Goal: Task Accomplishment & Management: Manage account settings

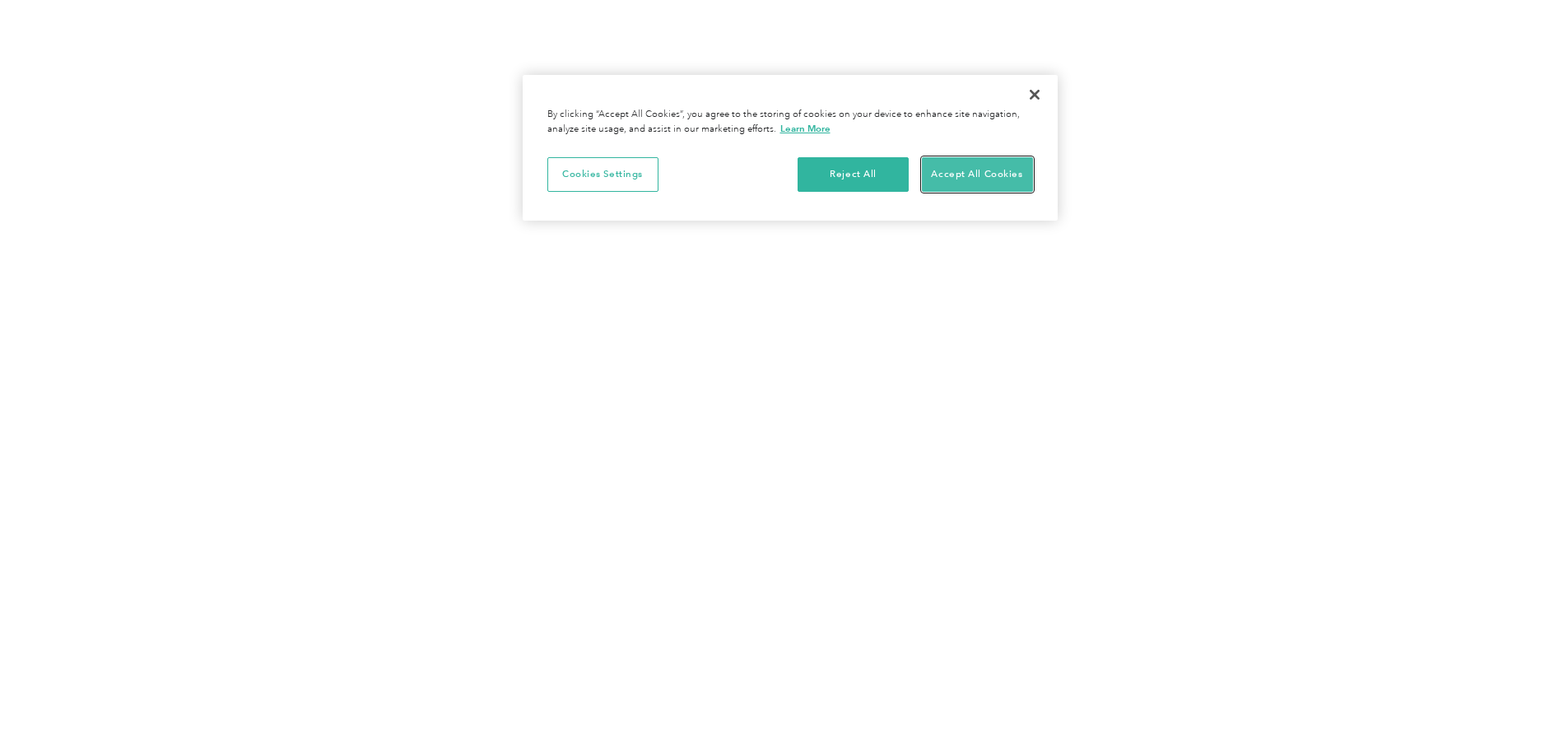
click at [958, 191] on button "Accept All Cookies" at bounding box center [978, 174] width 111 height 34
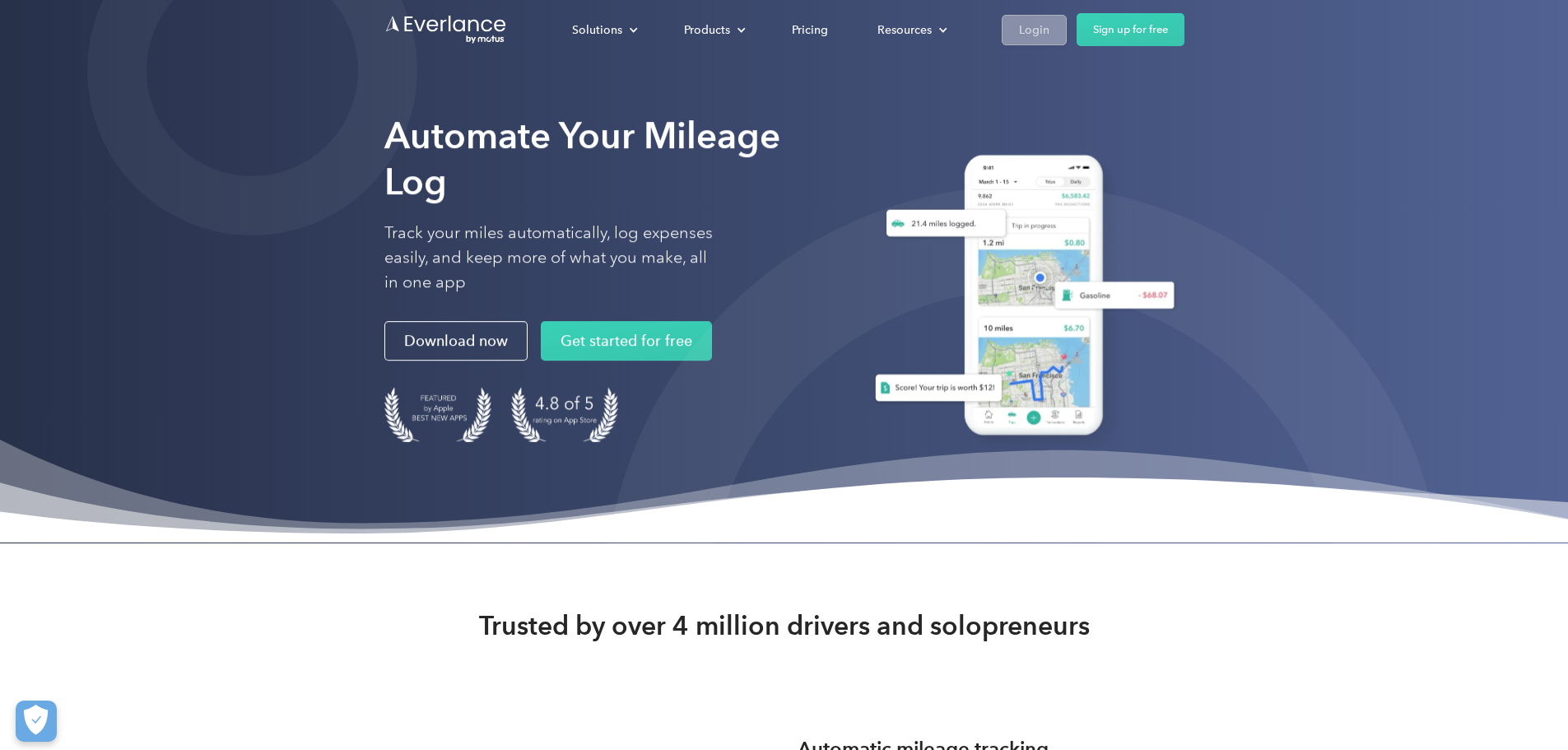
click at [1049, 19] on div "Login" at bounding box center [1034, 29] width 31 height 20
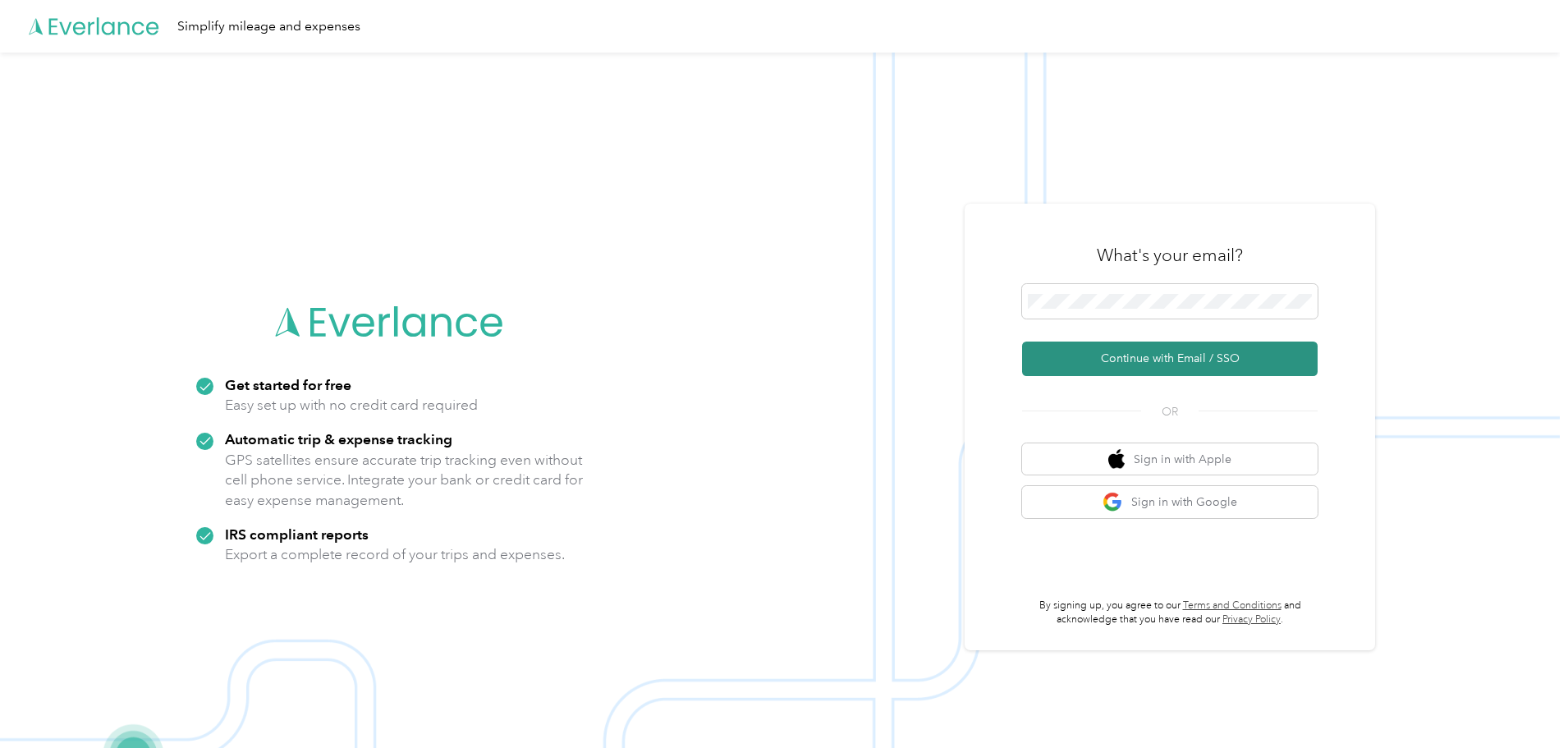
click at [1144, 355] on button "Continue with Email / SSO" at bounding box center [1169, 358] width 296 height 34
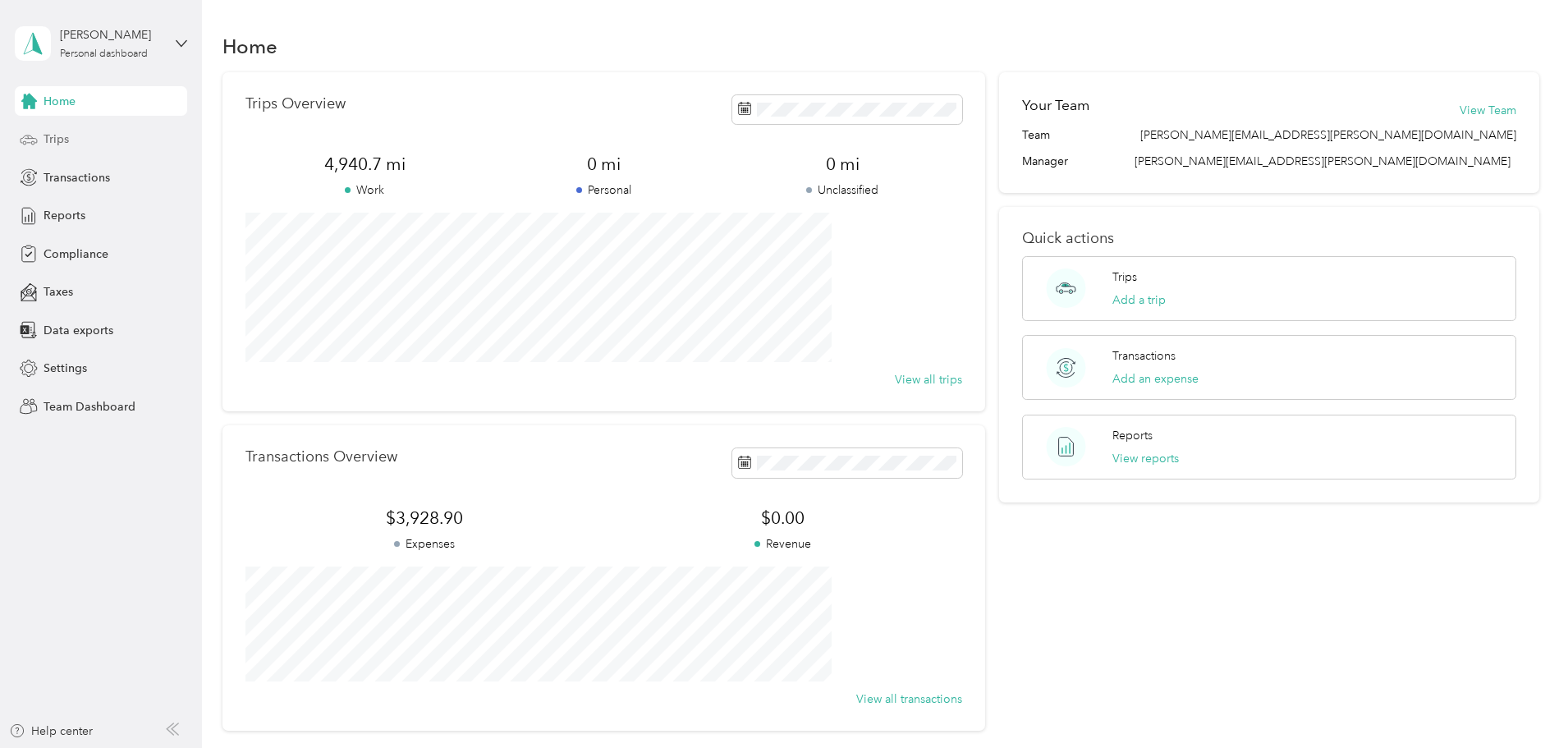
click at [106, 153] on div "Trips" at bounding box center [101, 140] width 172 height 30
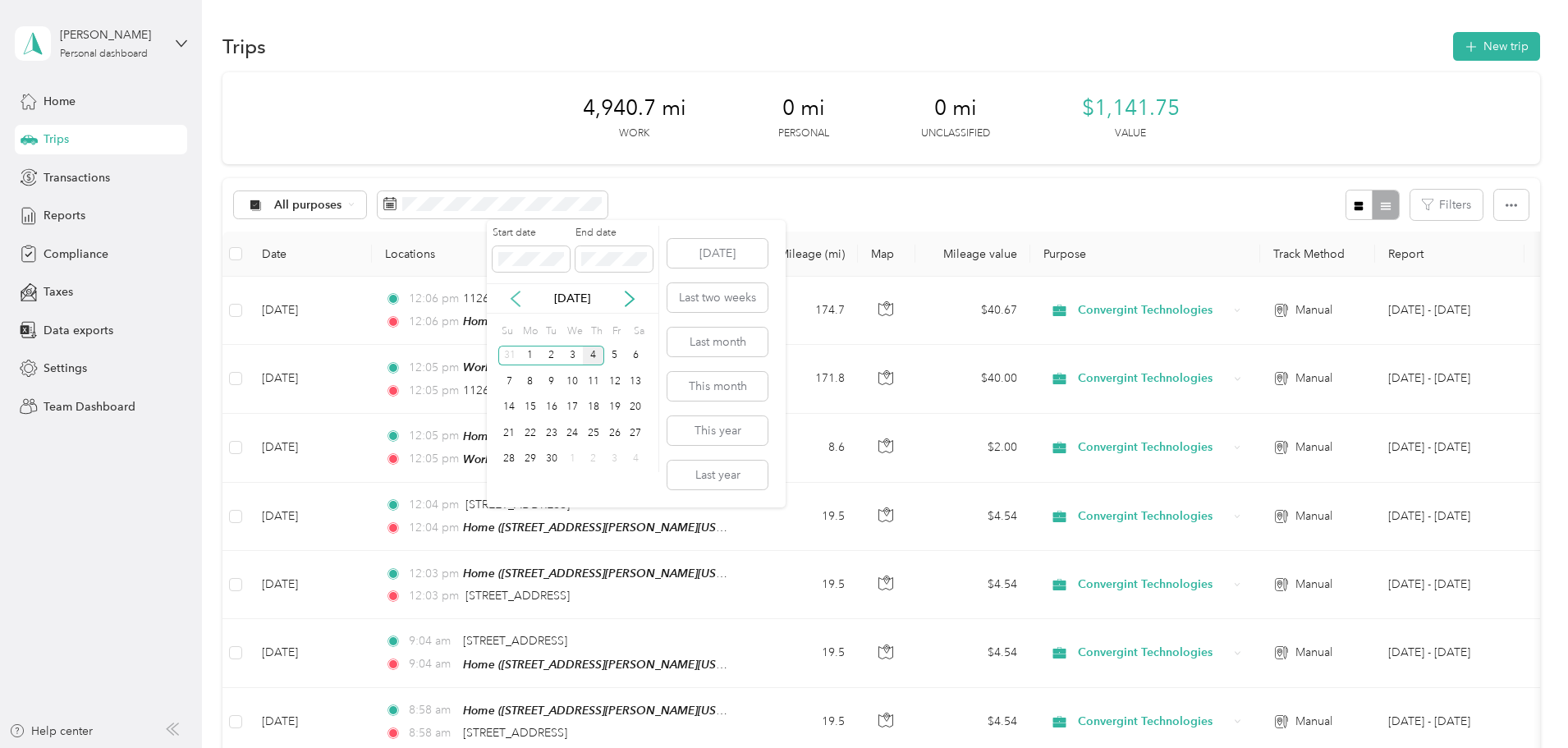
click at [519, 294] on icon at bounding box center [515, 298] width 17 height 17
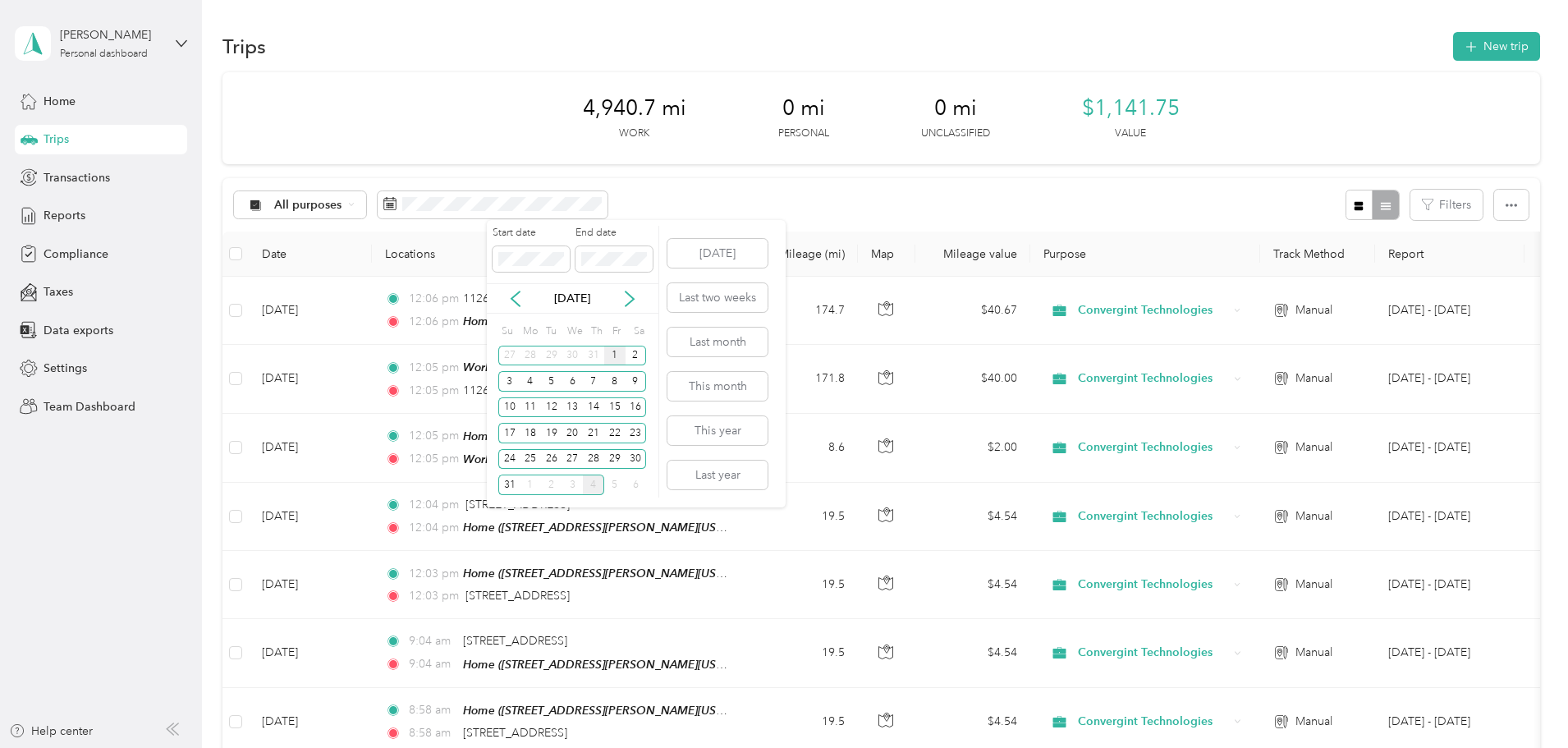
click at [615, 352] on div "1" at bounding box center [615, 356] width 21 height 20
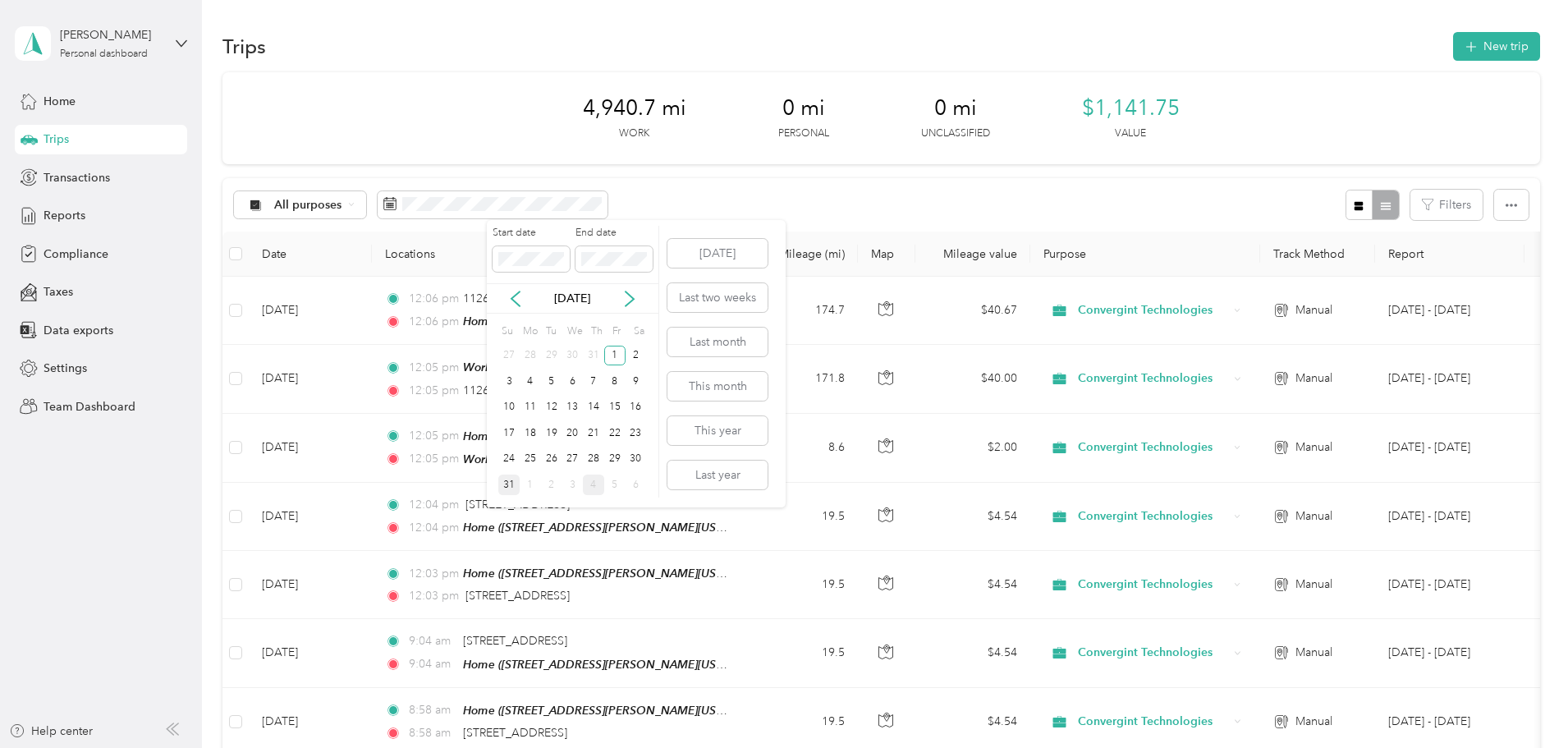
click at [506, 486] on div "31" at bounding box center [509, 484] width 21 height 20
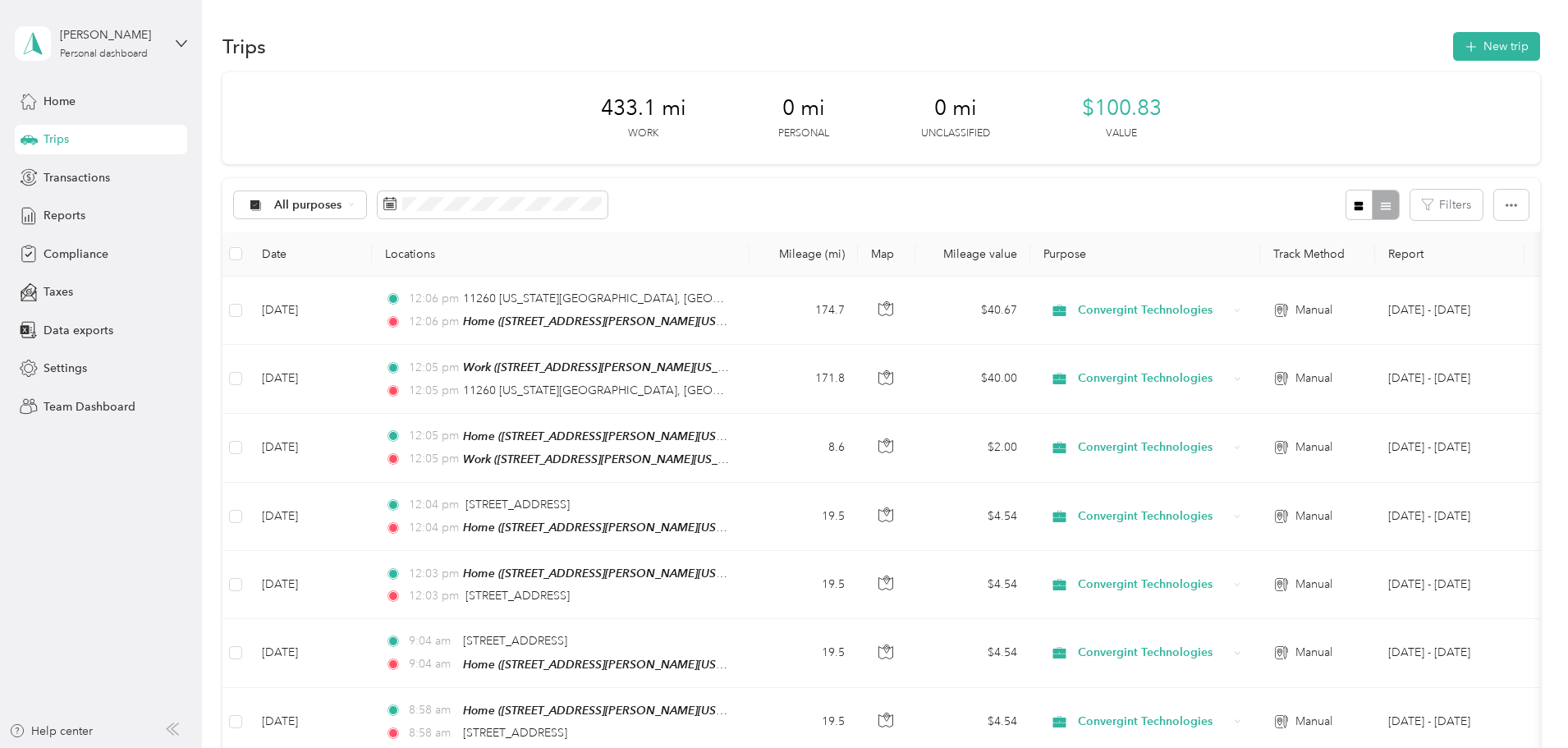
click at [1515, 236] on div "433.1 mi Work 0 mi Personal 0 mi Unclassified $100.83 Value All purposes Filter…" at bounding box center [881, 472] width 1317 height 799
click at [229, 120] on div "433.1 mi Work 0 mi Personal 0 mi Unclassified $100.83 Value All purposes Filter…" at bounding box center [881, 472] width 1317 height 799
click at [128, 210] on div "Reports" at bounding box center [101, 216] width 172 height 30
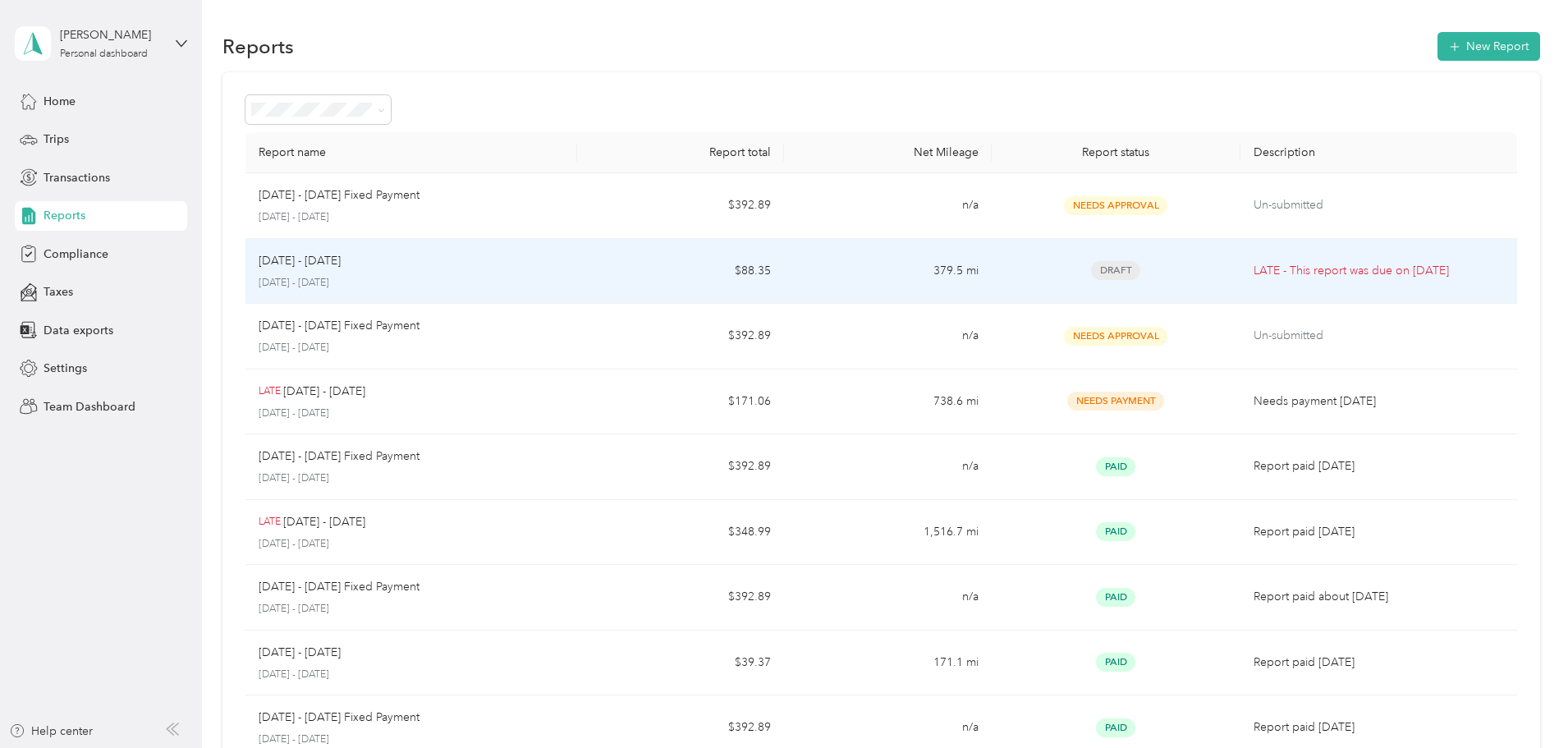
click at [529, 262] on div "Aug 1 - 31, 2025" at bounding box center [411, 260] width 305 height 18
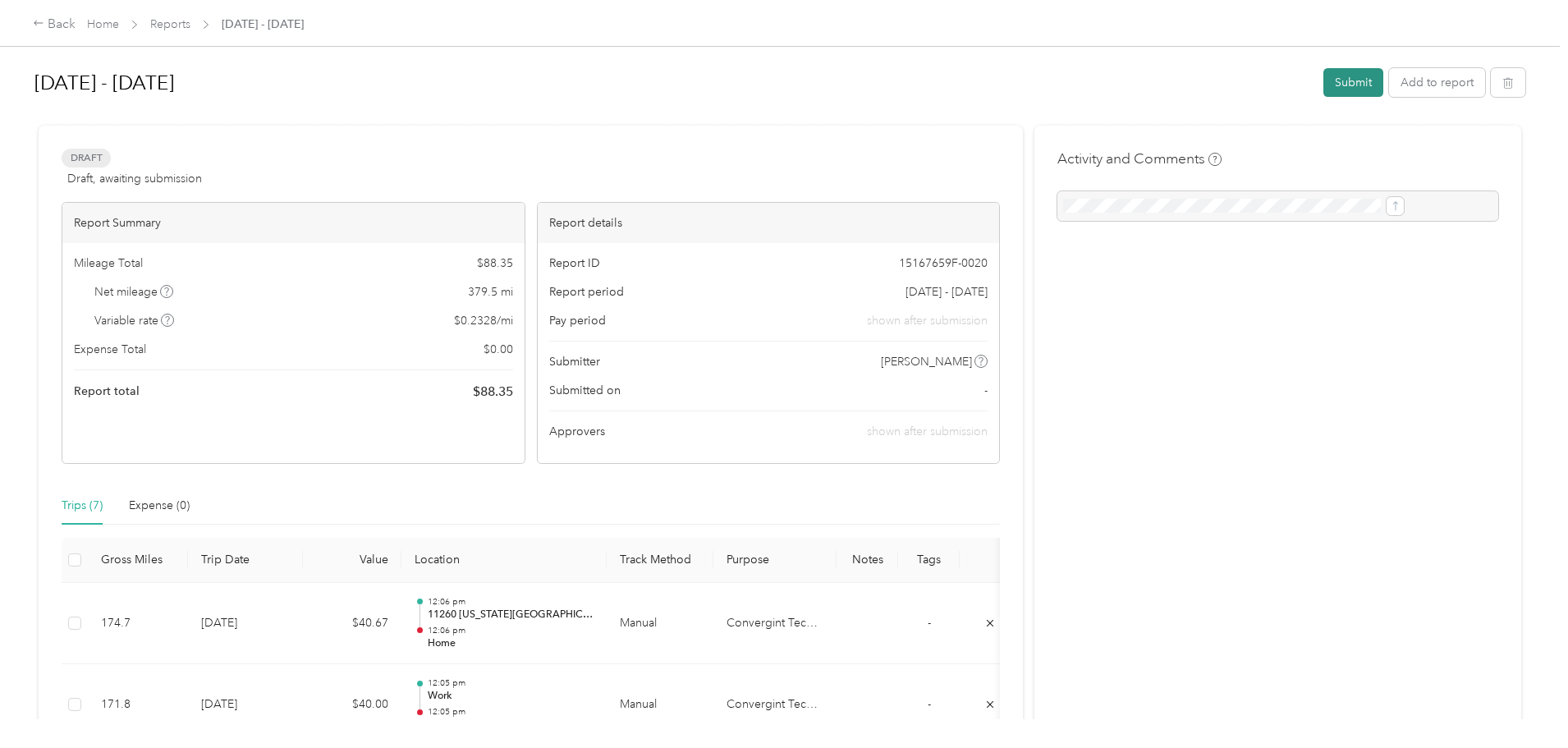
click at [1323, 87] on button "Submit" at bounding box center [1353, 82] width 60 height 29
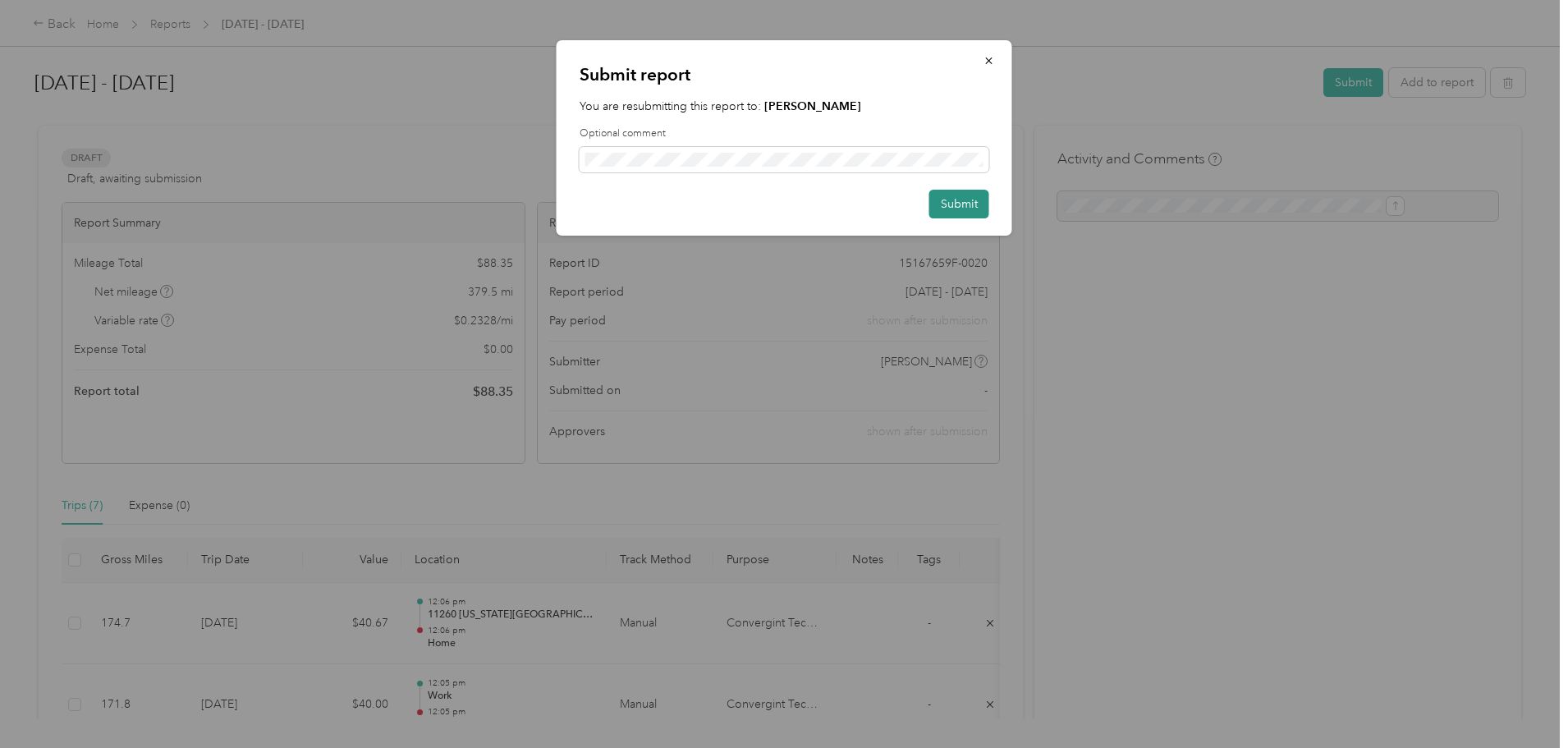
click at [946, 202] on button "Submit" at bounding box center [959, 203] width 60 height 29
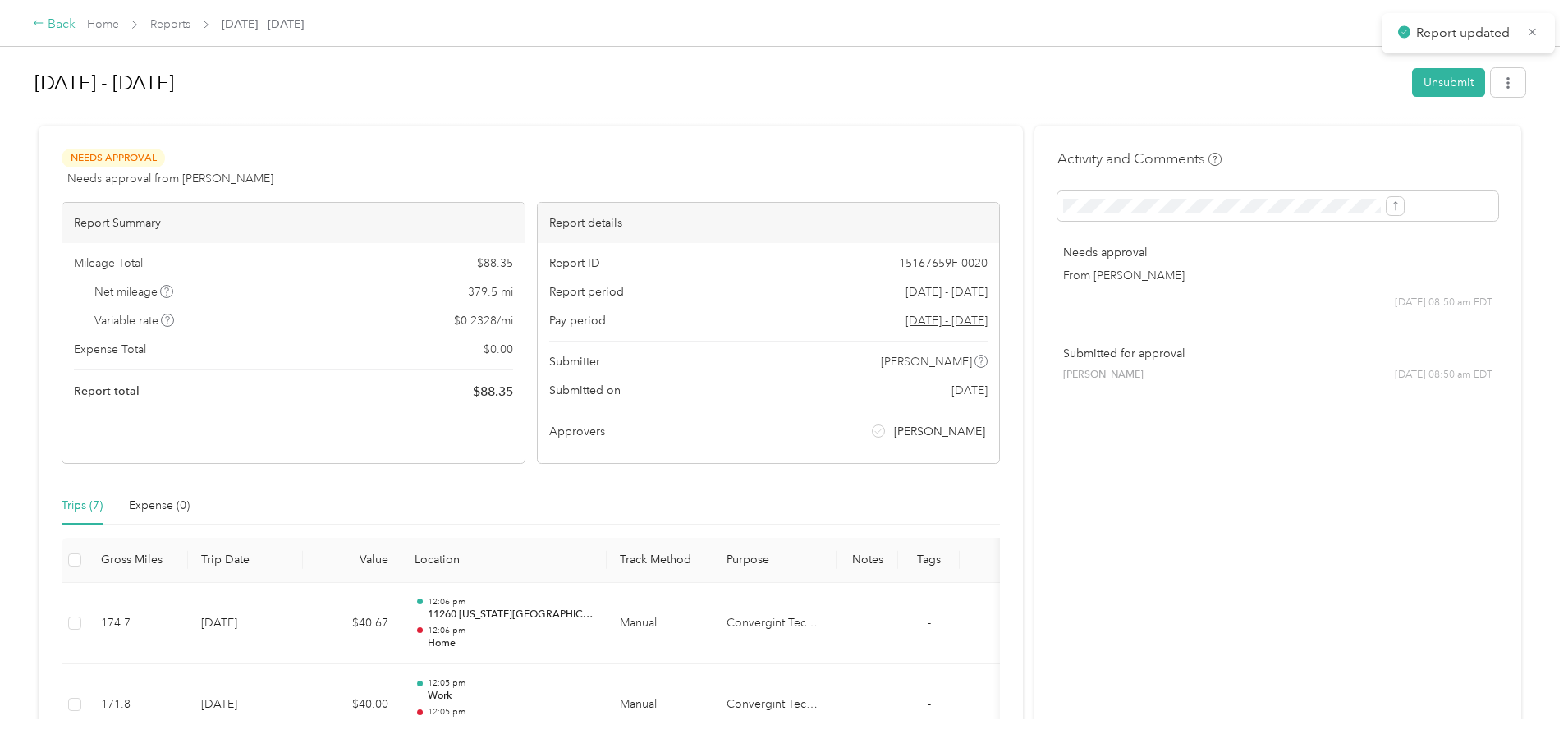
click at [76, 27] on div "Back" at bounding box center [54, 25] width 43 height 19
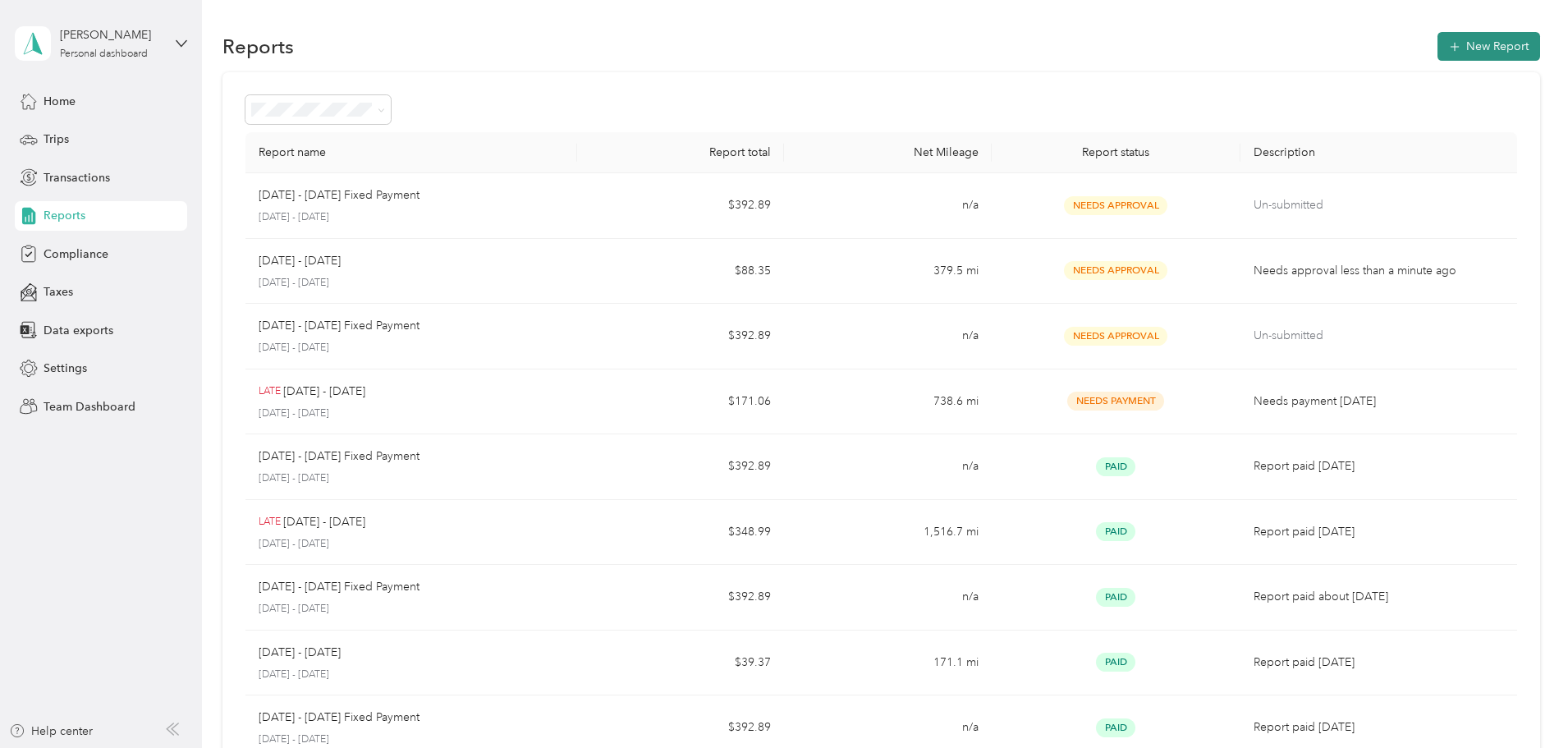
click at [1437, 44] on button "New Report" at bounding box center [1488, 46] width 103 height 29
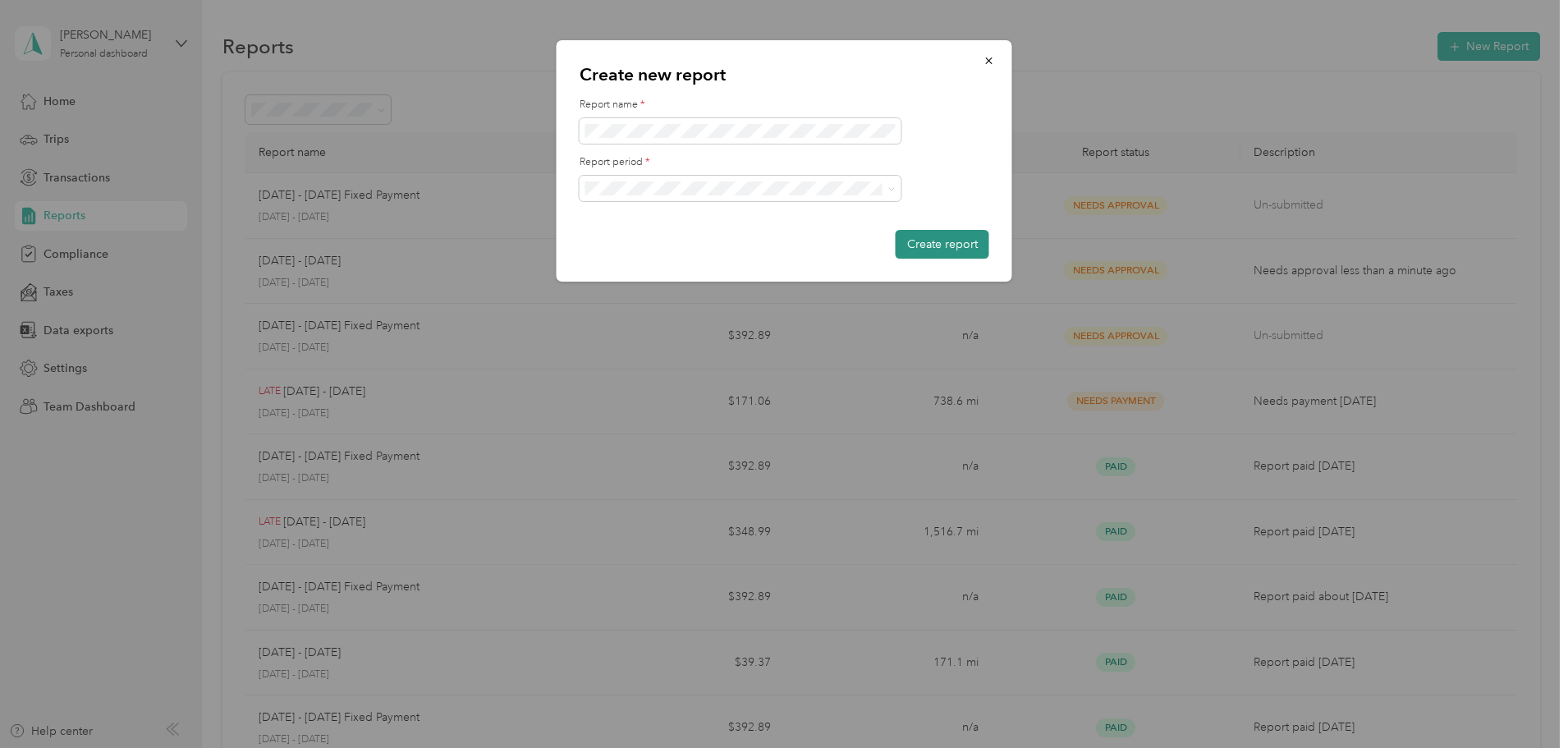
click at [947, 249] on button "Create report" at bounding box center [942, 244] width 93 height 29
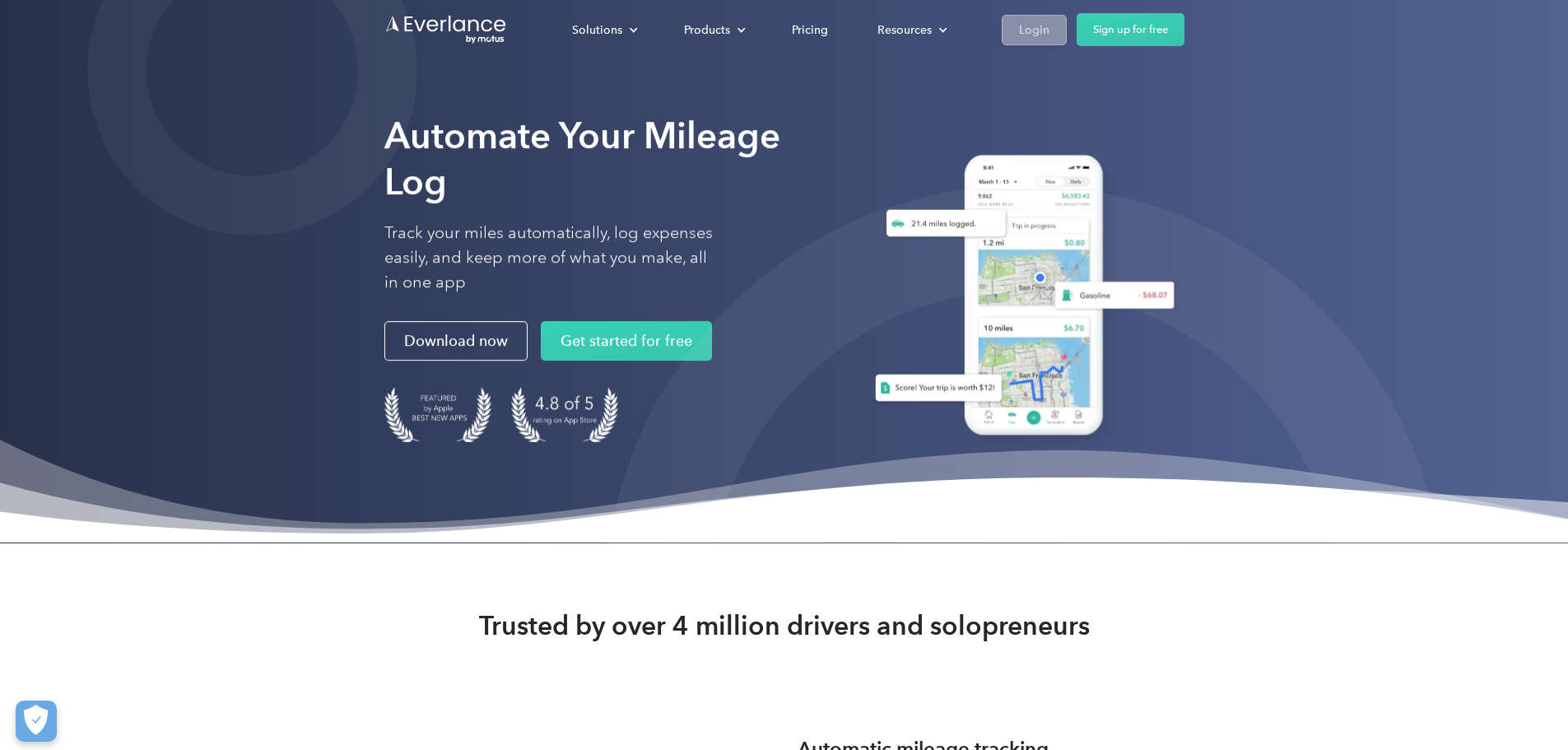
click at [1049, 24] on div "Login" at bounding box center [1034, 29] width 31 height 20
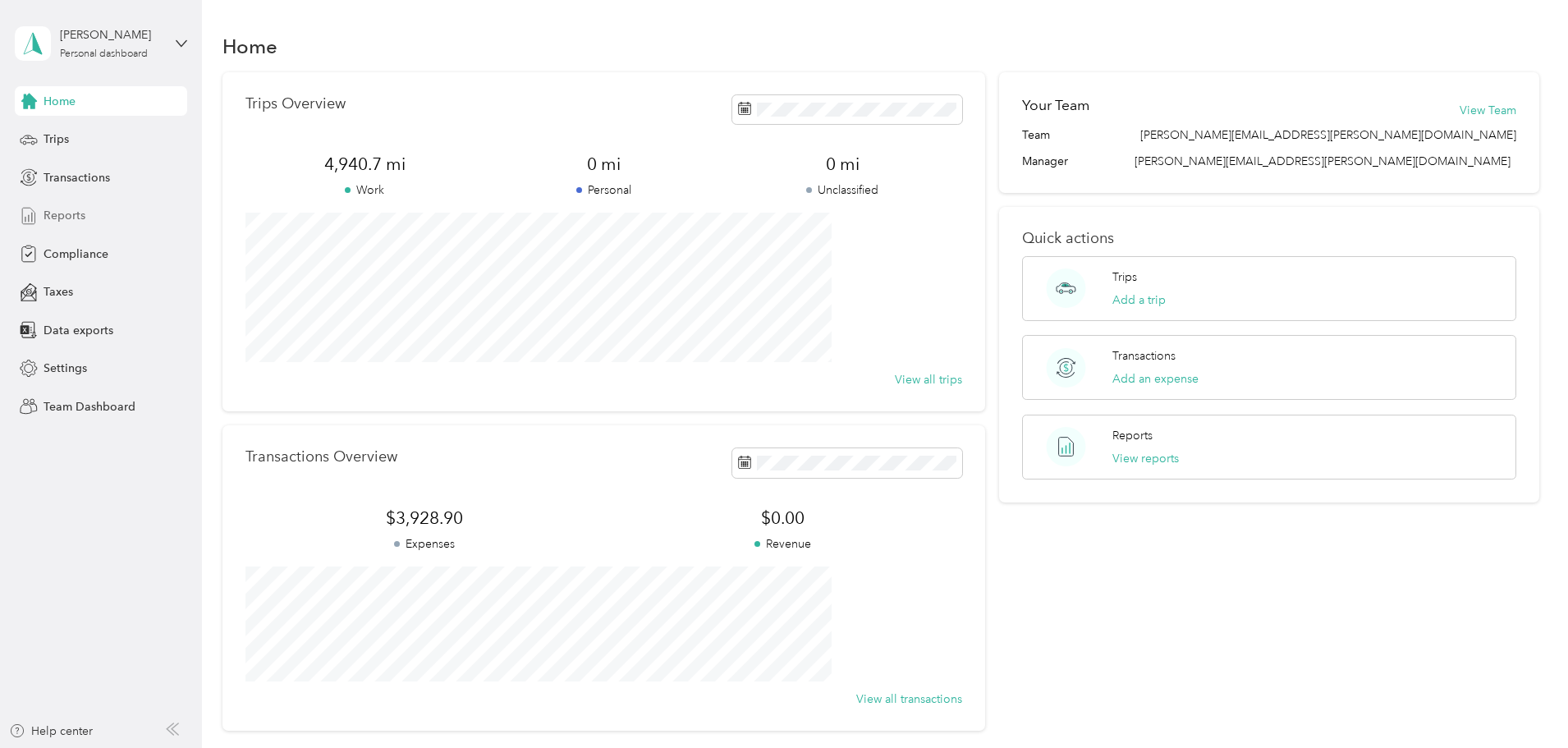
click at [82, 213] on span "Reports" at bounding box center [64, 216] width 42 height 18
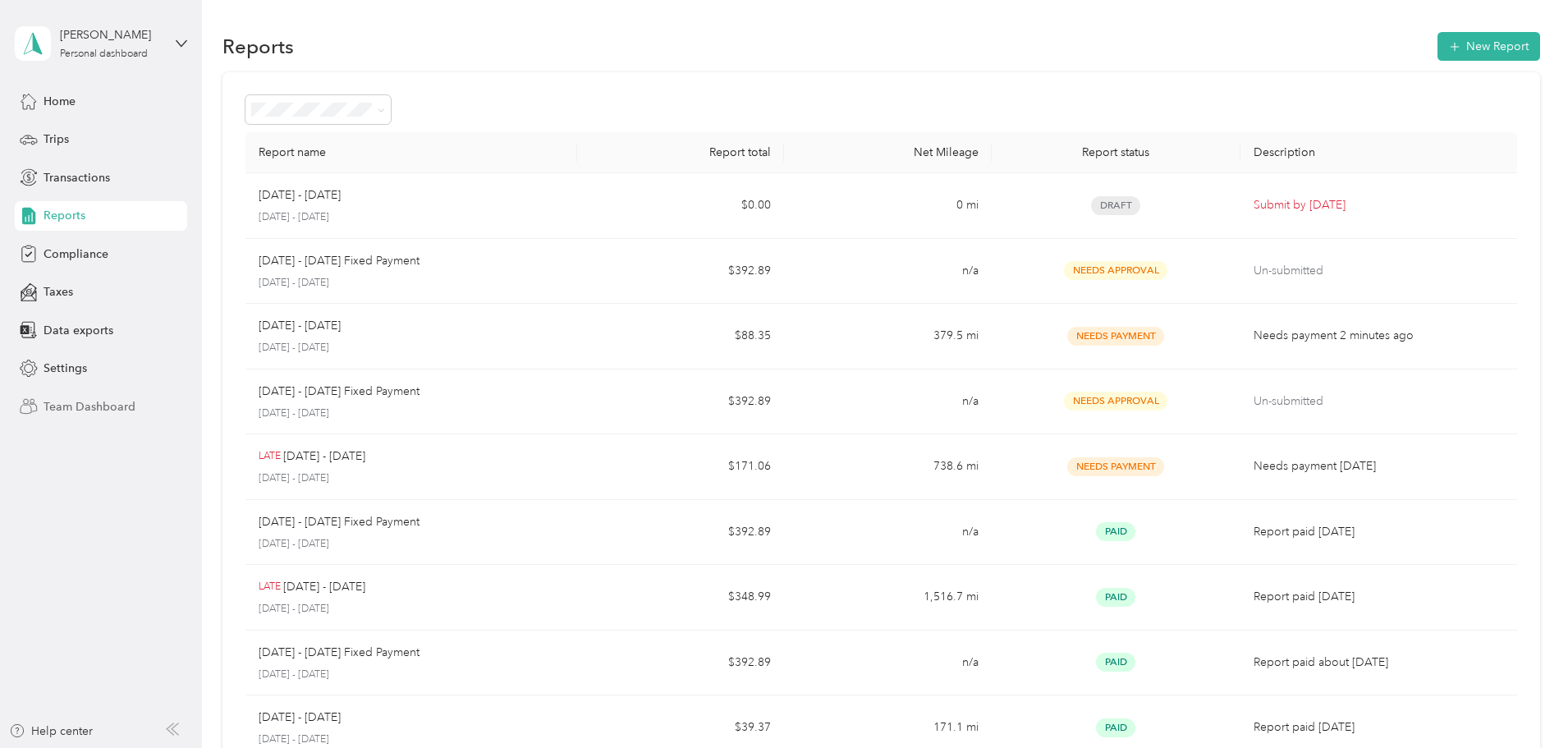
click at [114, 399] on span "Team Dashboard" at bounding box center [89, 407] width 92 height 18
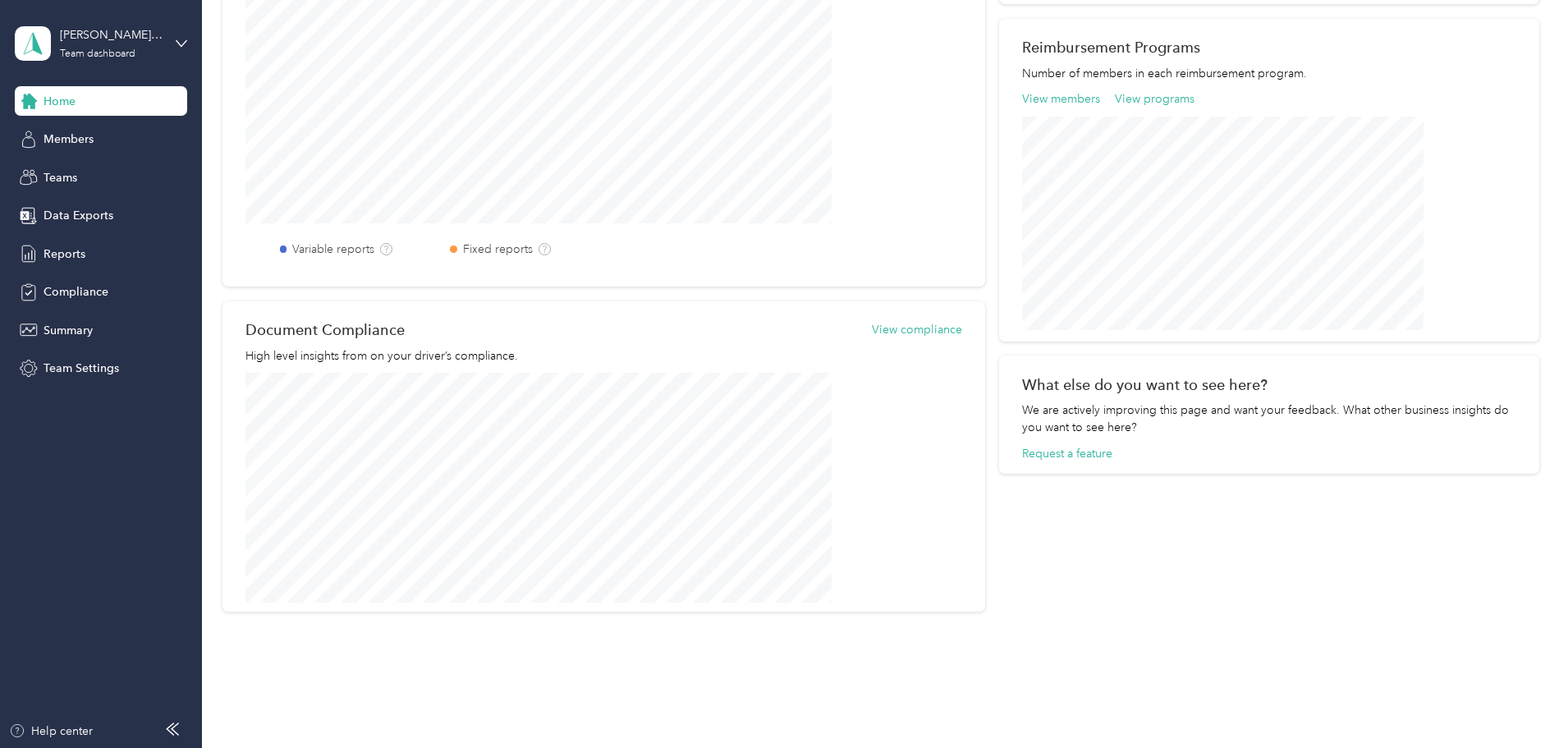
scroll to position [546, 0]
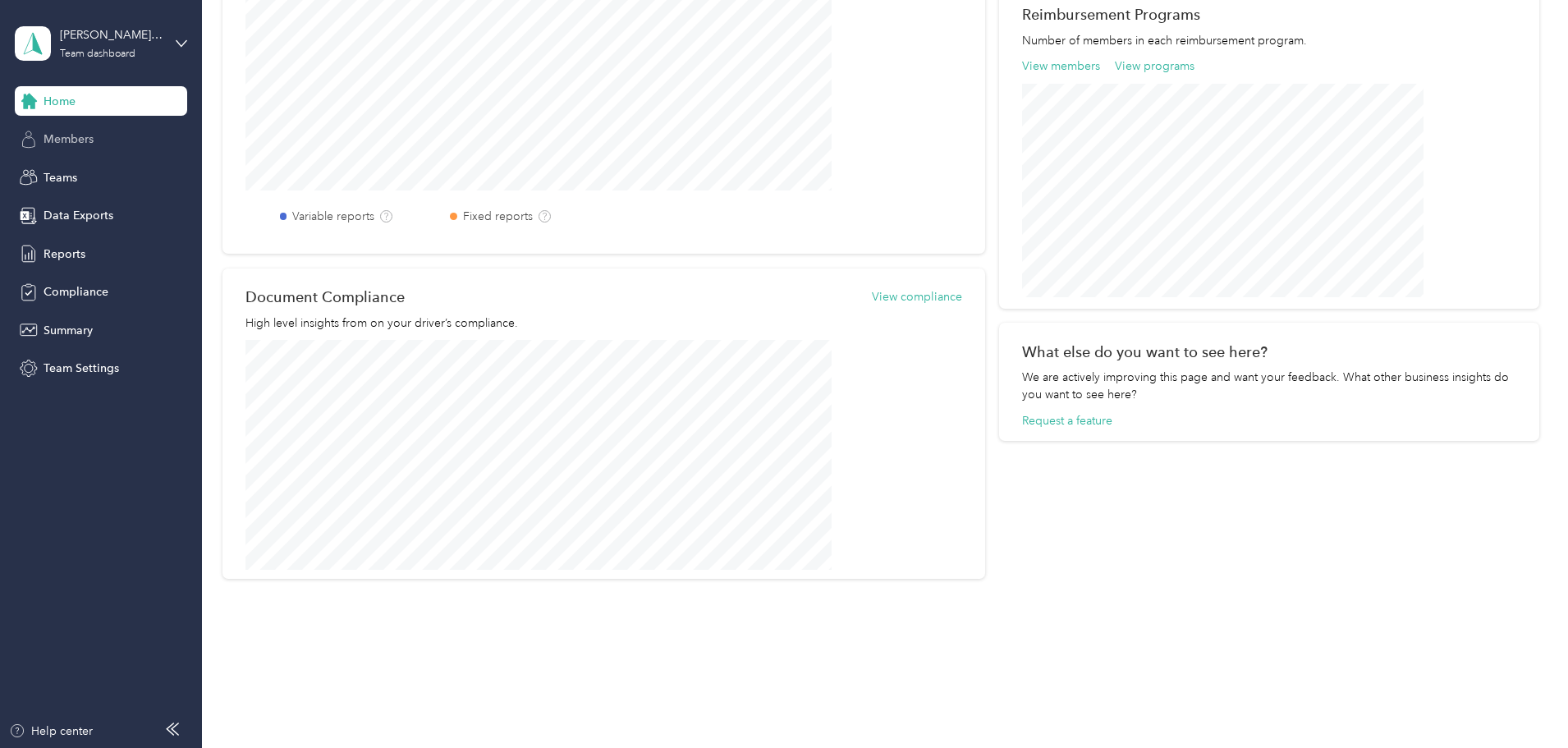
click at [145, 140] on div "Members" at bounding box center [101, 140] width 172 height 30
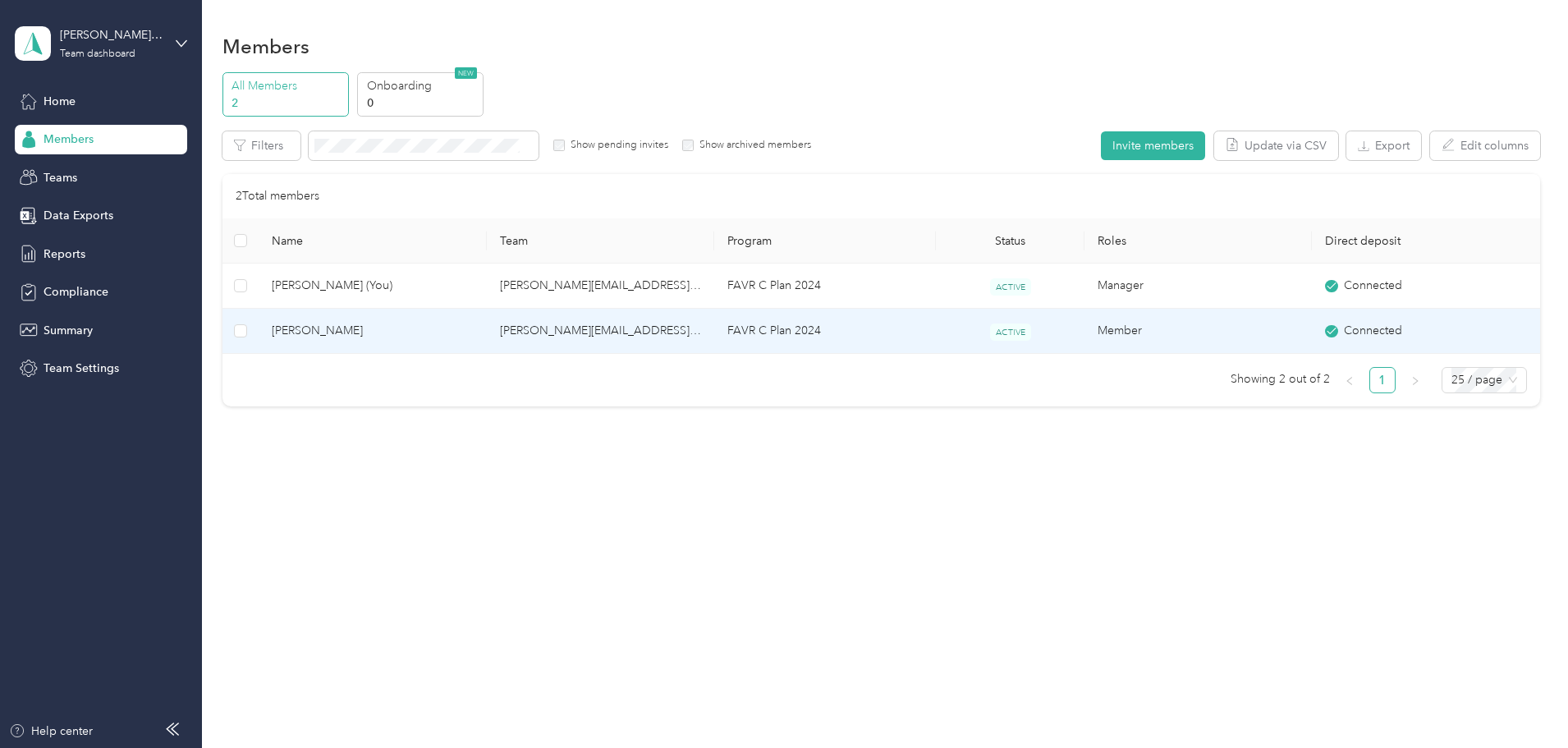
click at [428, 321] on td "Nicholas Dunler" at bounding box center [372, 331] width 227 height 45
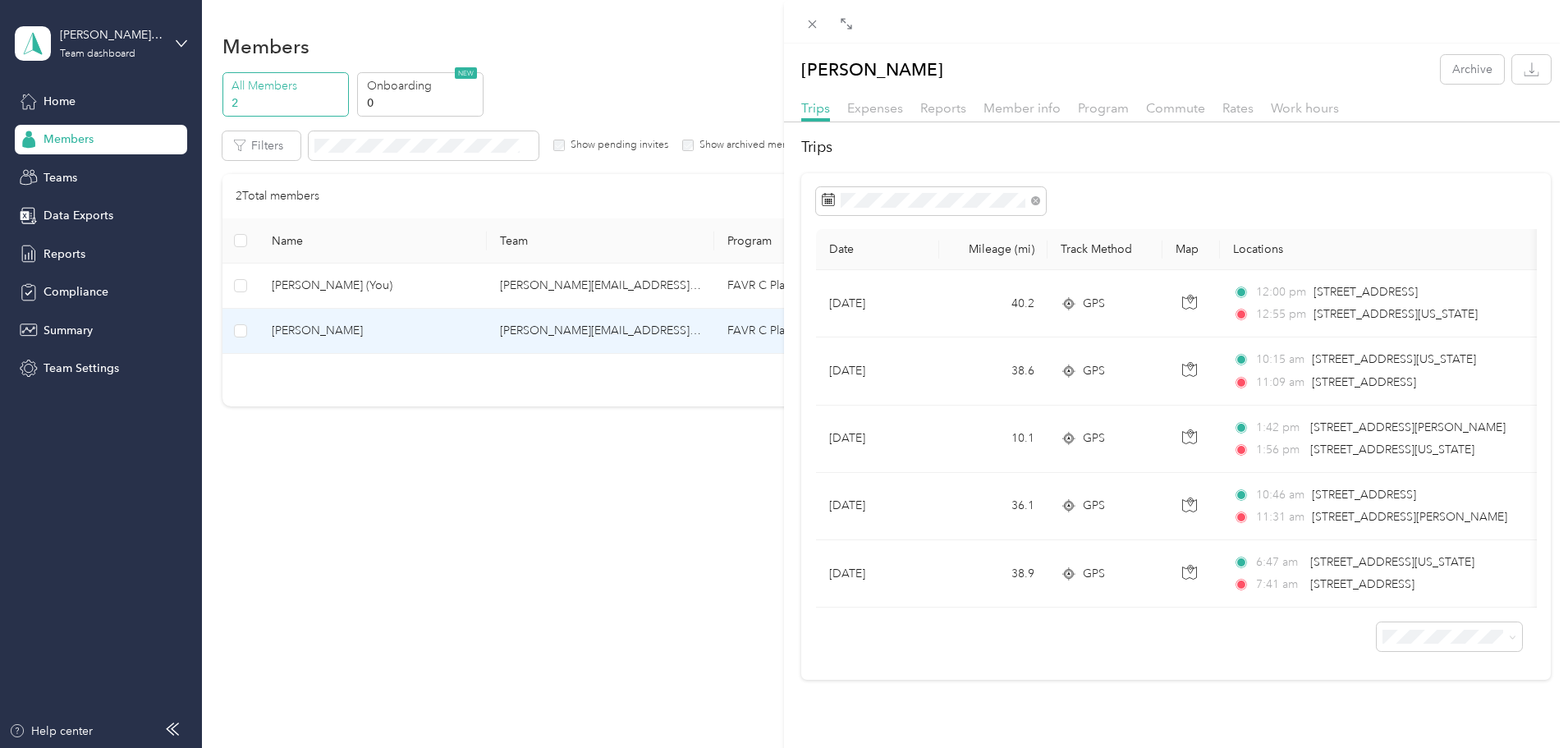
click at [706, 71] on div "Nicholas Dunler Archive Trips Expenses Reports Member info Program Commute Rate…" at bounding box center [784, 374] width 1568 height 748
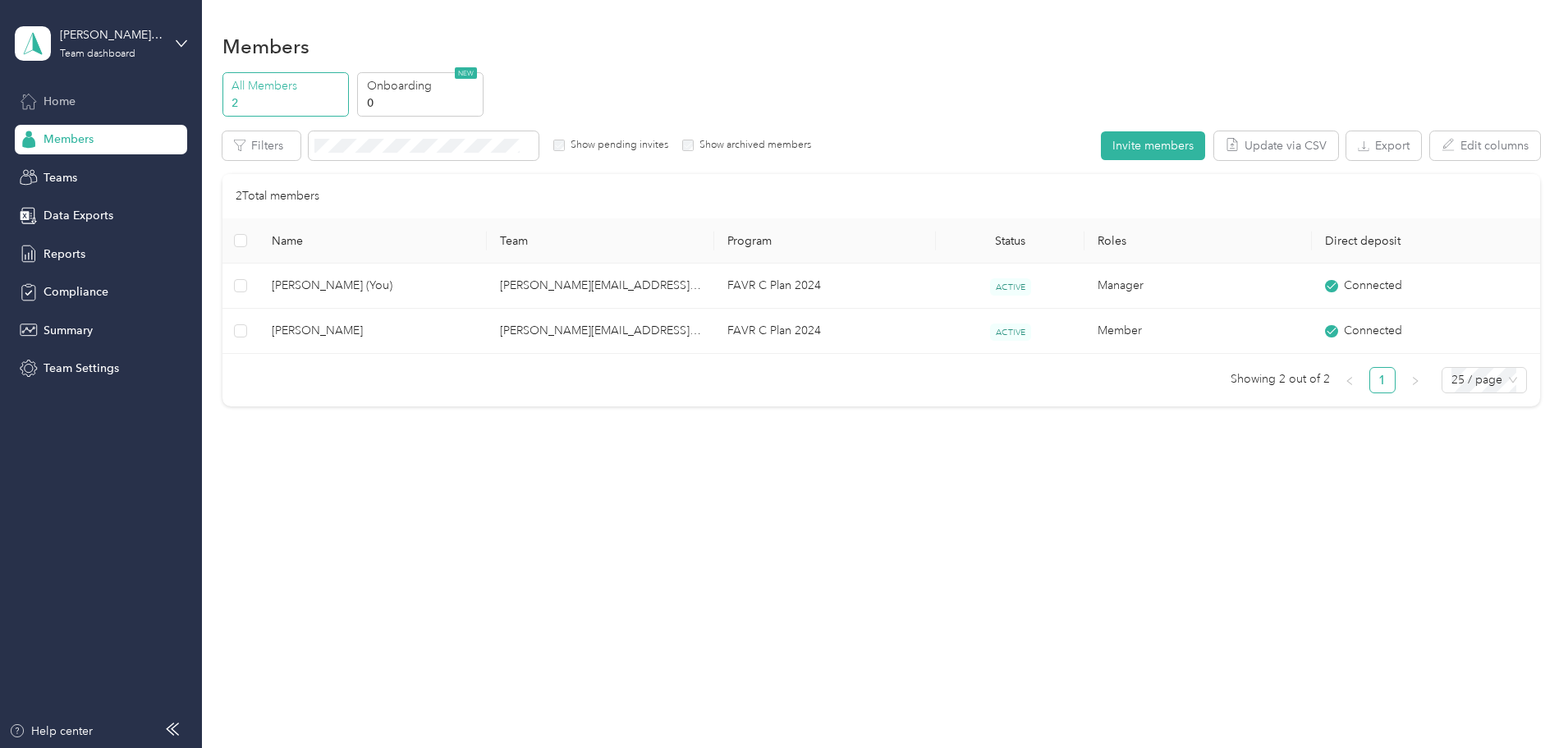
click at [92, 105] on div "Home" at bounding box center [101, 101] width 172 height 30
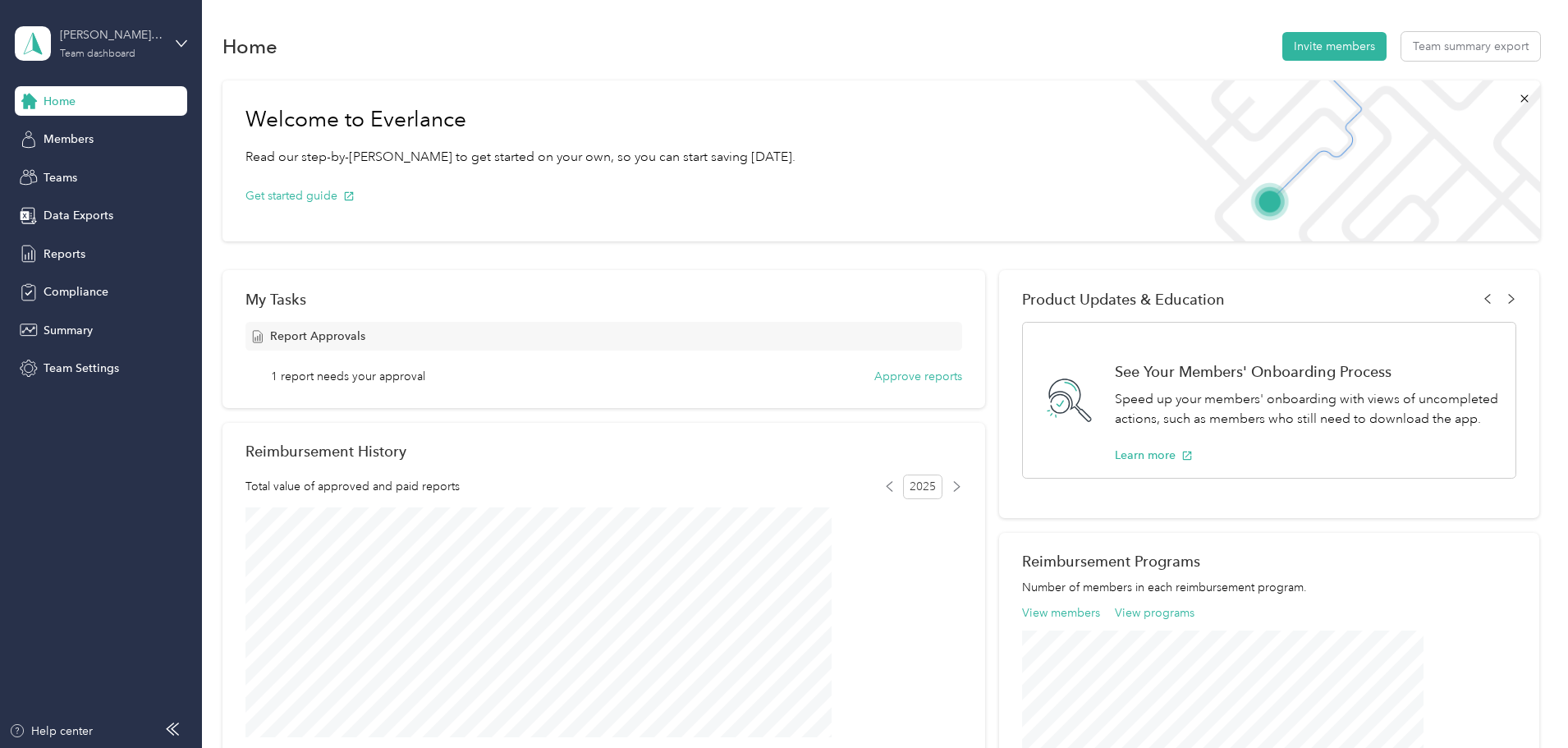
click at [98, 46] on div "matt.borek@convergint.com Team dashboard" at bounding box center [111, 42] width 103 height 33
click at [86, 178] on div "Personal dashboard" at bounding box center [280, 172] width 508 height 29
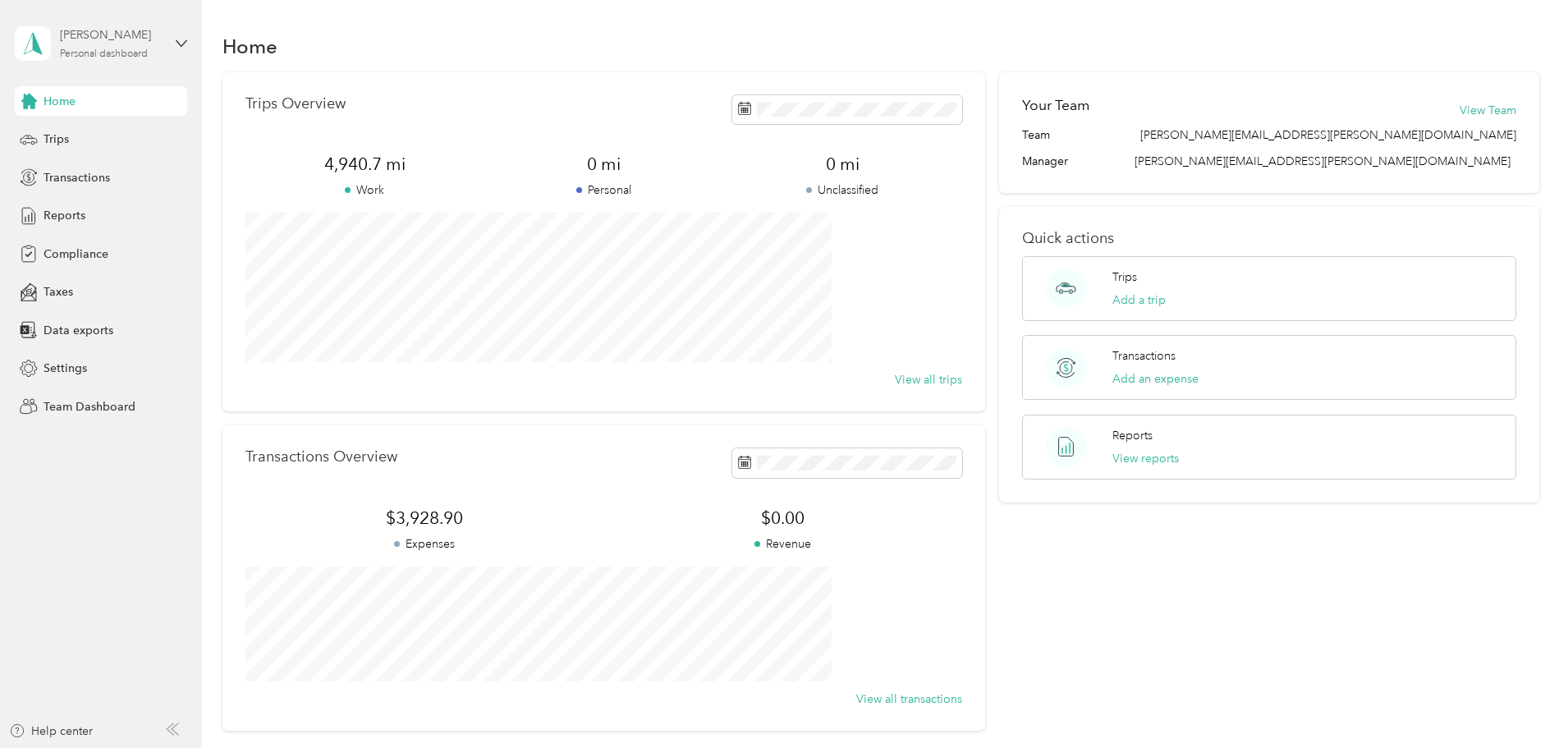
click at [137, 31] on div "Matthew Borek" at bounding box center [111, 35] width 103 height 18
click at [144, 136] on div "Team dashboard" at bounding box center [280, 135] width 508 height 29
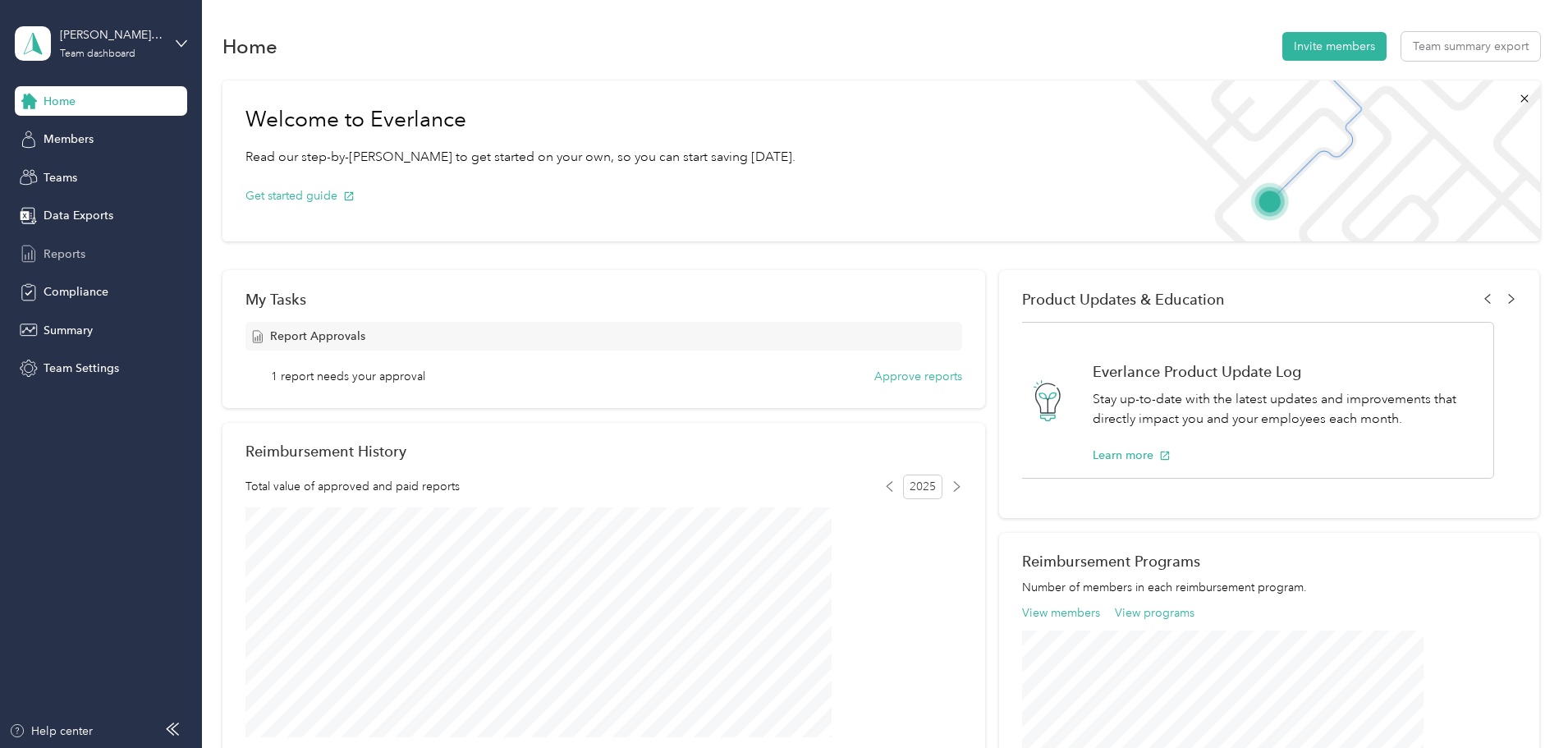
click at [105, 246] on div "Reports" at bounding box center [101, 253] width 172 height 30
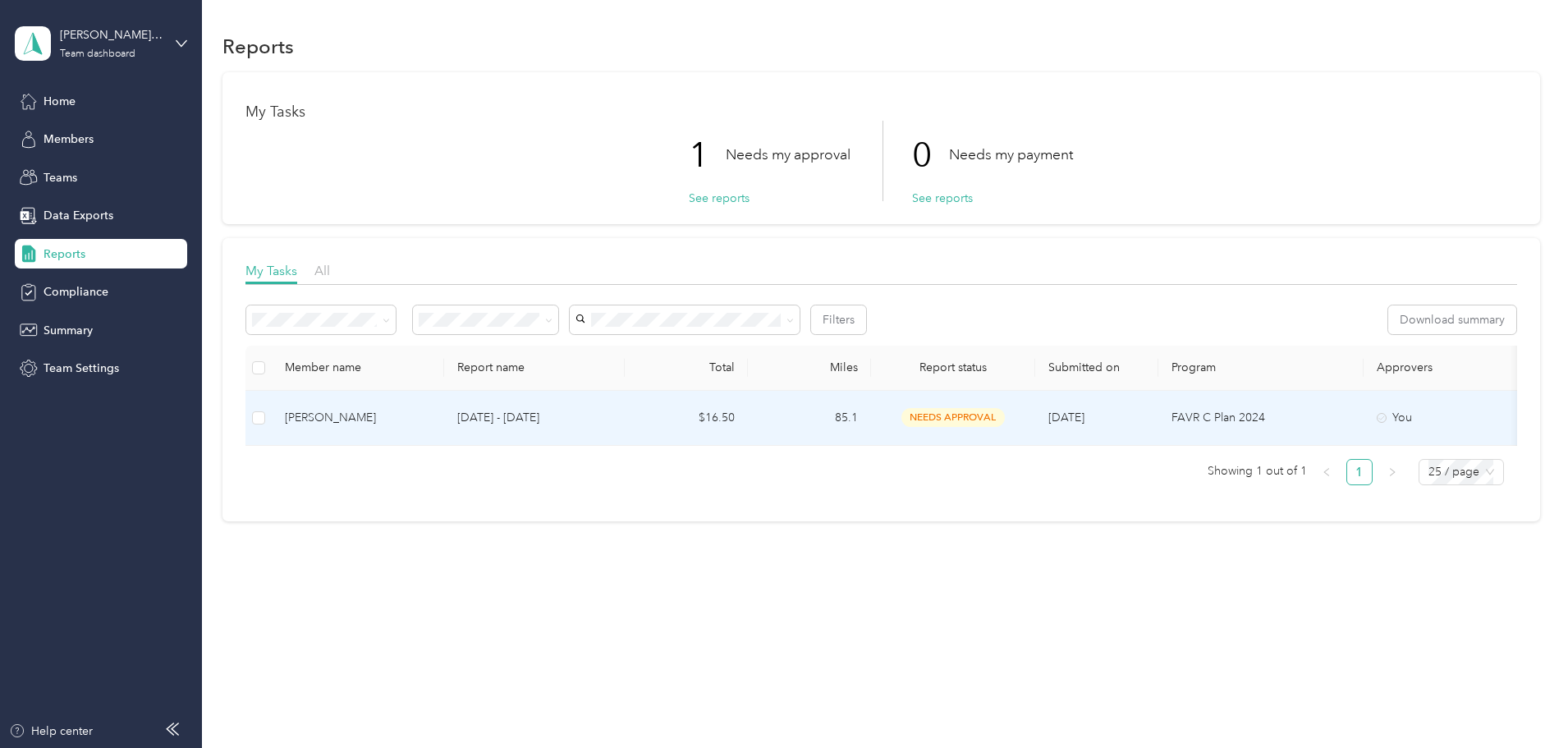
click at [431, 414] on div "Nicholas Dunler" at bounding box center [358, 418] width 146 height 18
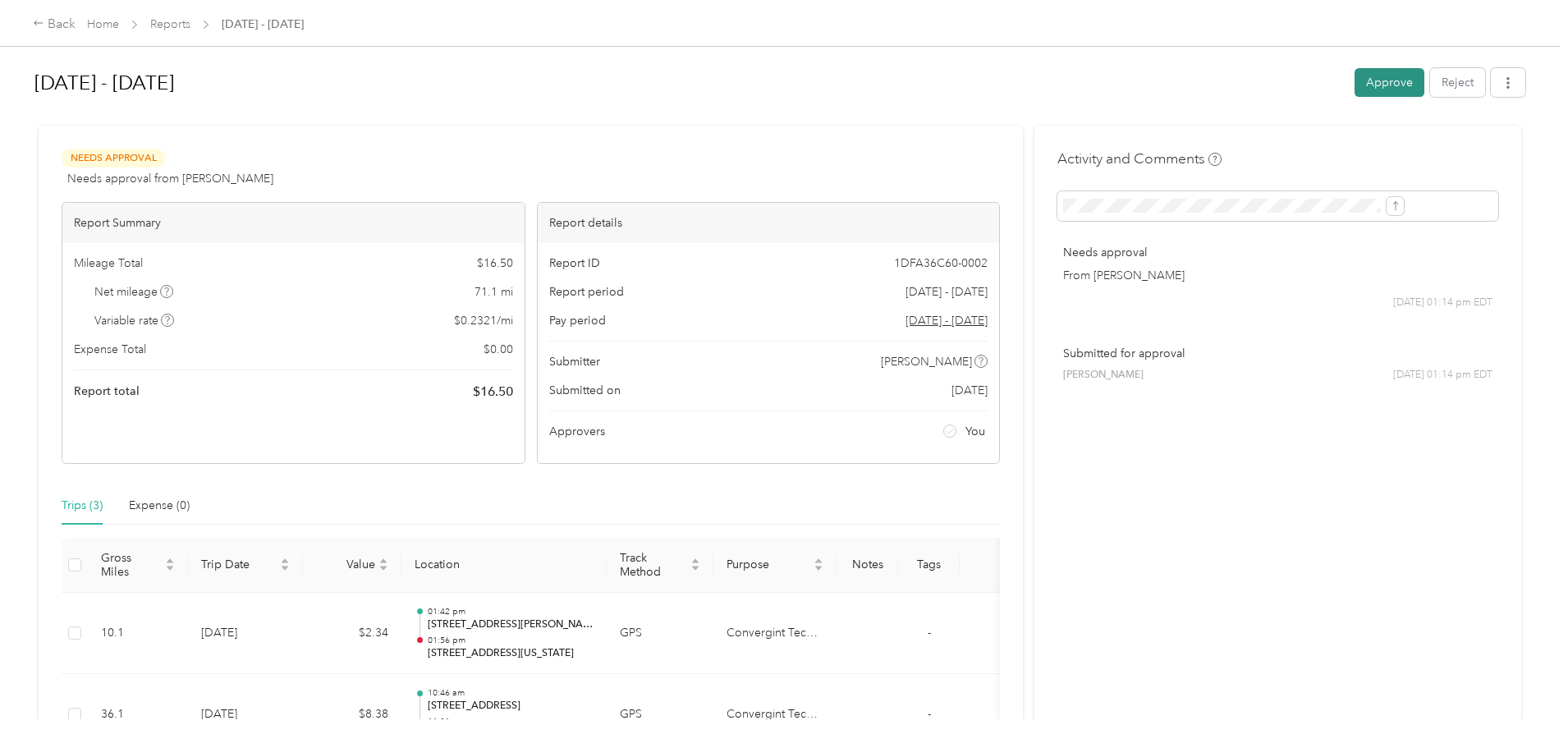
click at [1354, 85] on button "Approve" at bounding box center [1388, 82] width 70 height 29
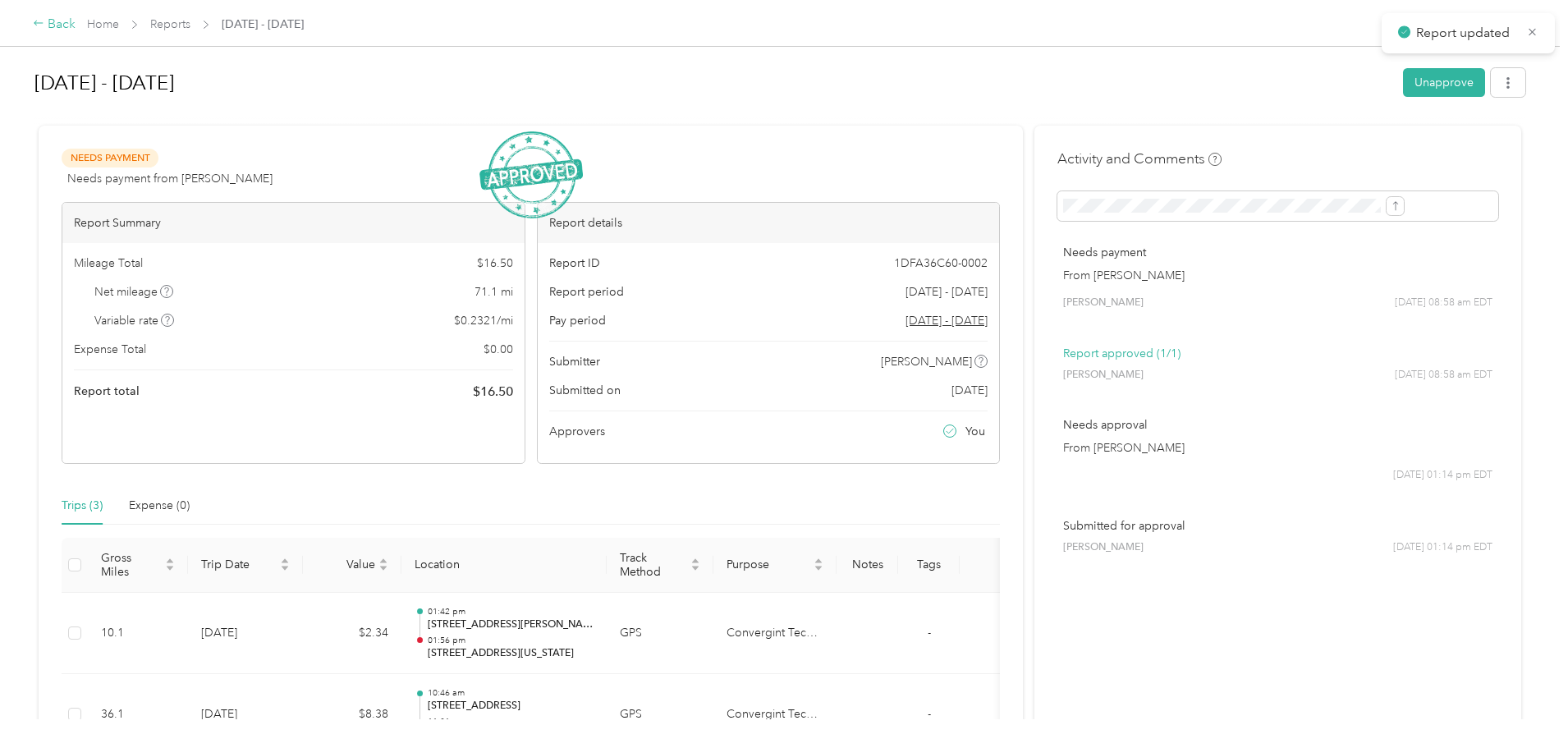
click at [43, 24] on icon at bounding box center [38, 23] width 9 height 5
